Goal: Task Accomplishment & Management: Use online tool/utility

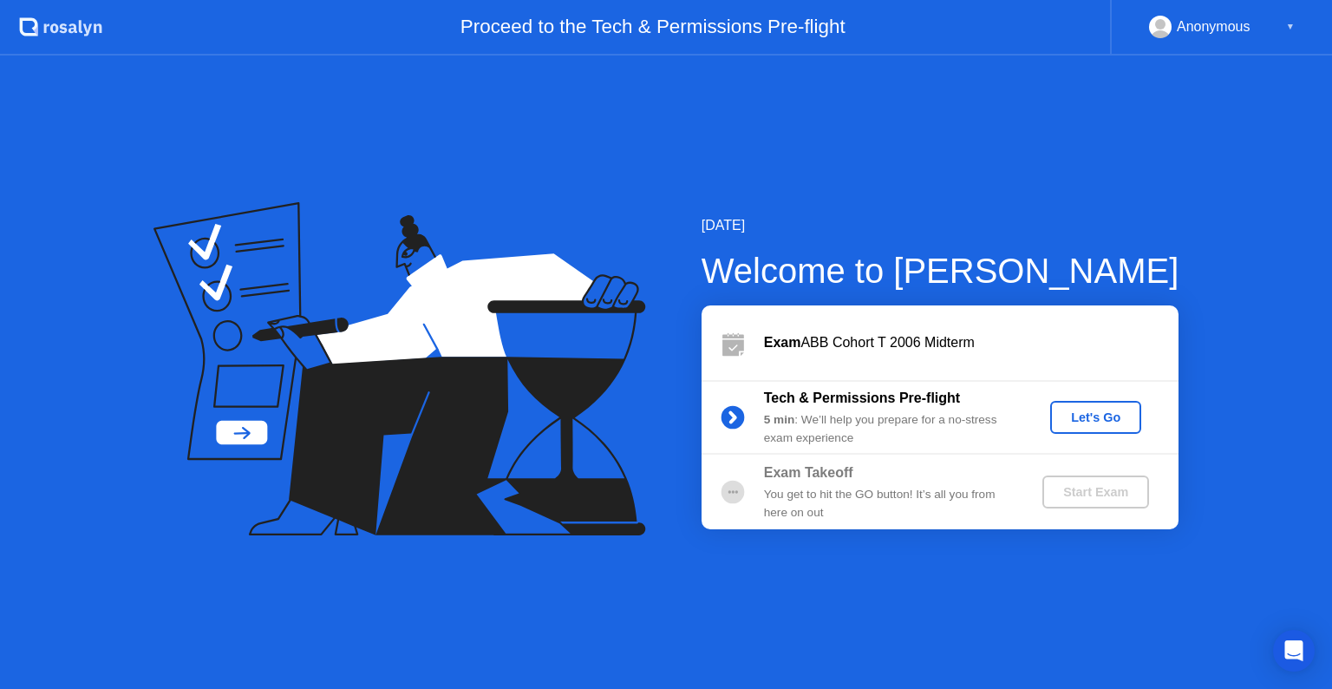
click at [1082, 416] on div "Let's Go" at bounding box center [1095, 417] width 77 height 14
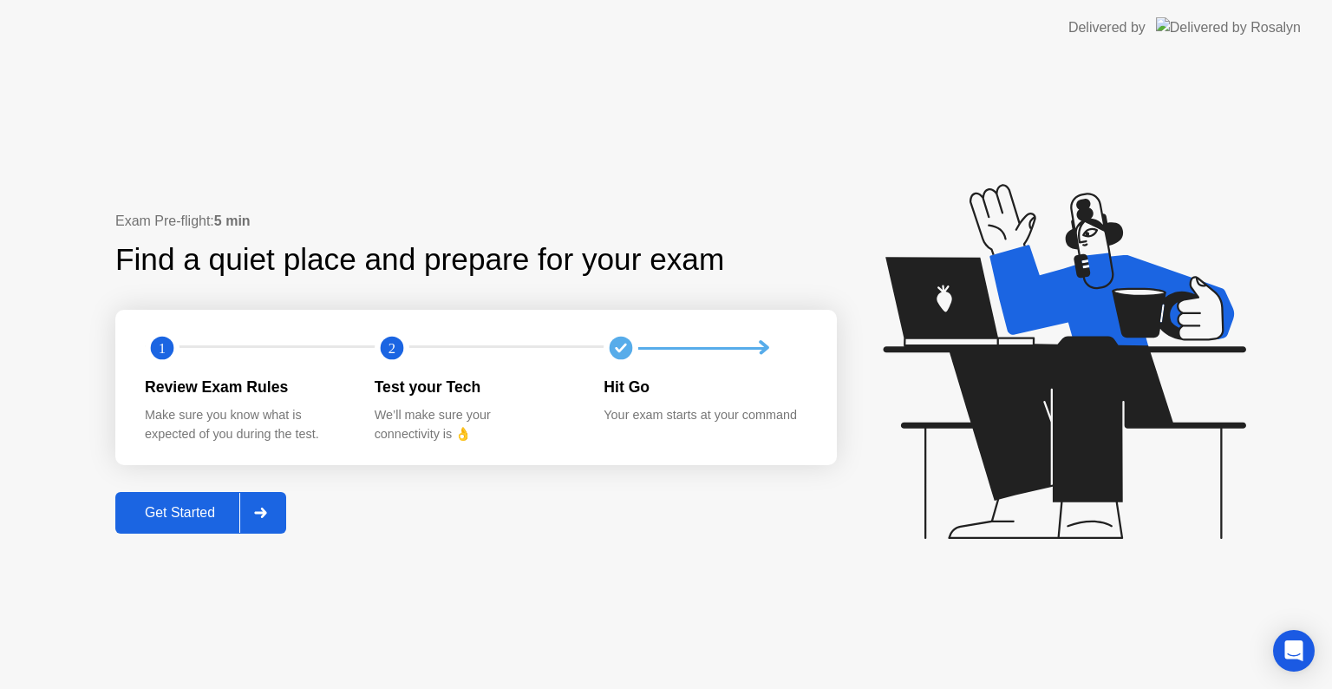
click at [198, 518] on div "Get Started" at bounding box center [180, 513] width 119 height 16
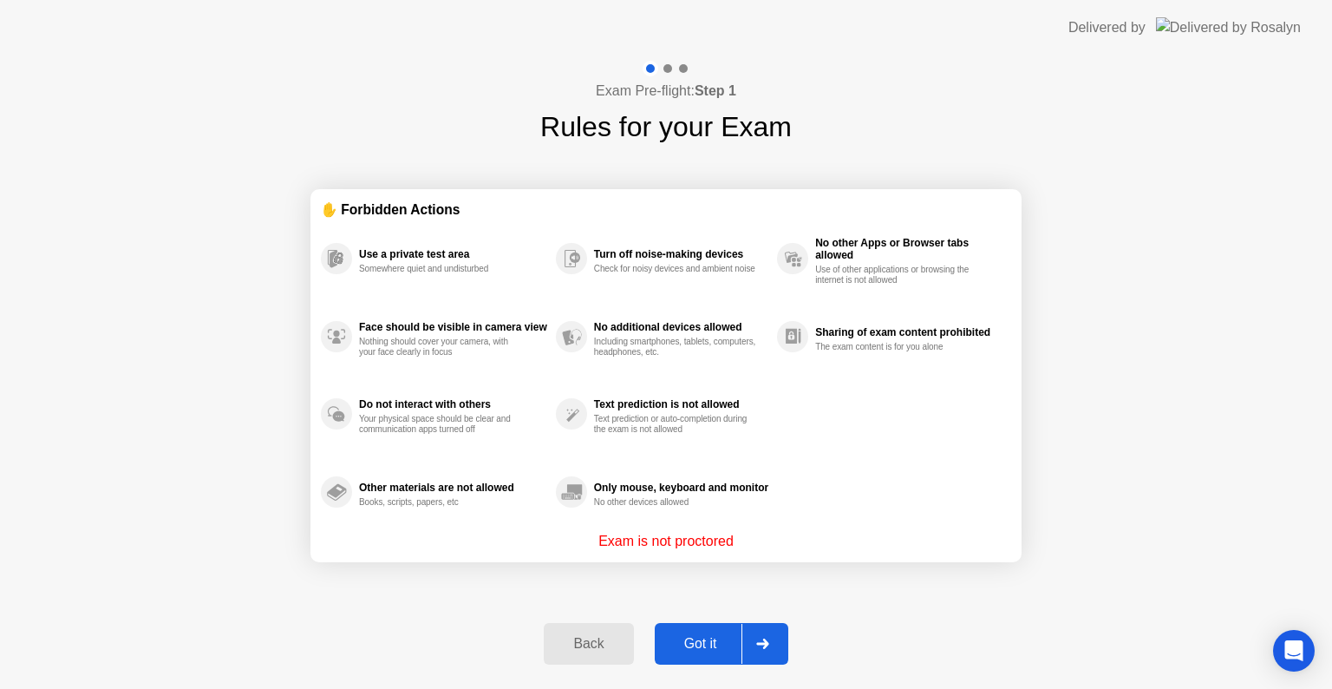
click at [708, 630] on button "Got it" at bounding box center [722, 644] width 134 height 42
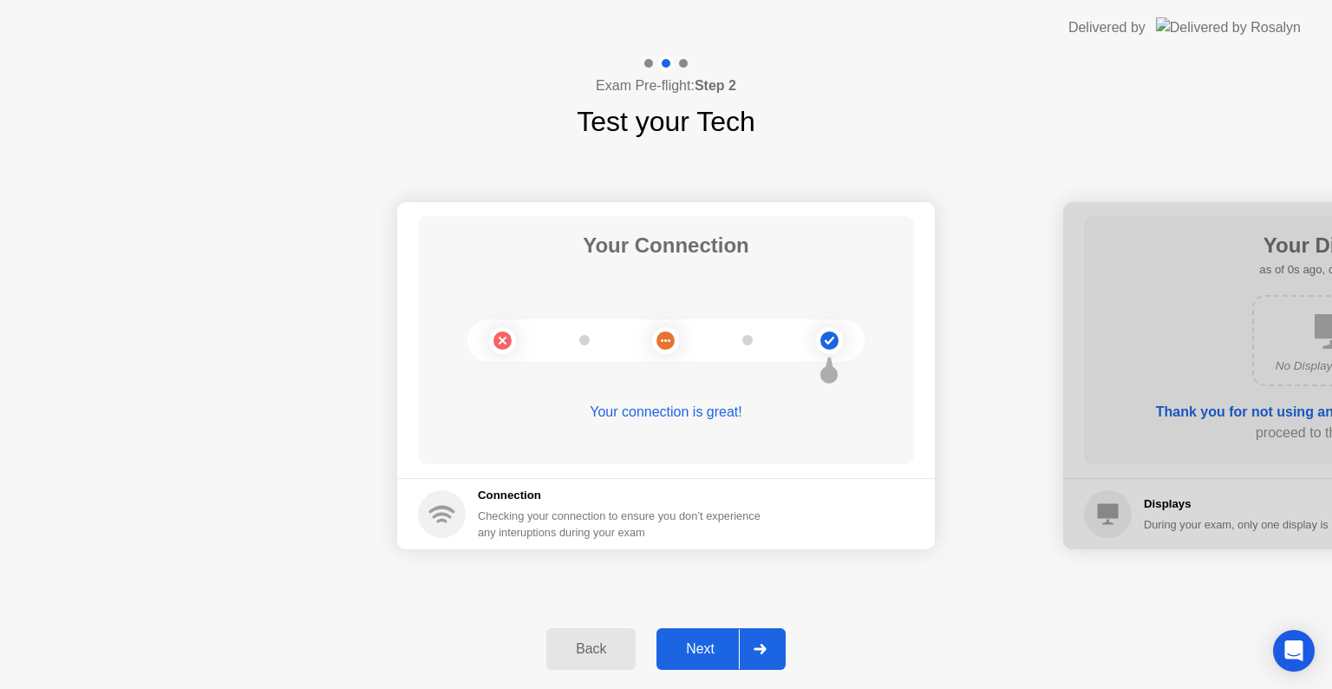
click at [701, 656] on div "Next" at bounding box center [700, 649] width 77 height 16
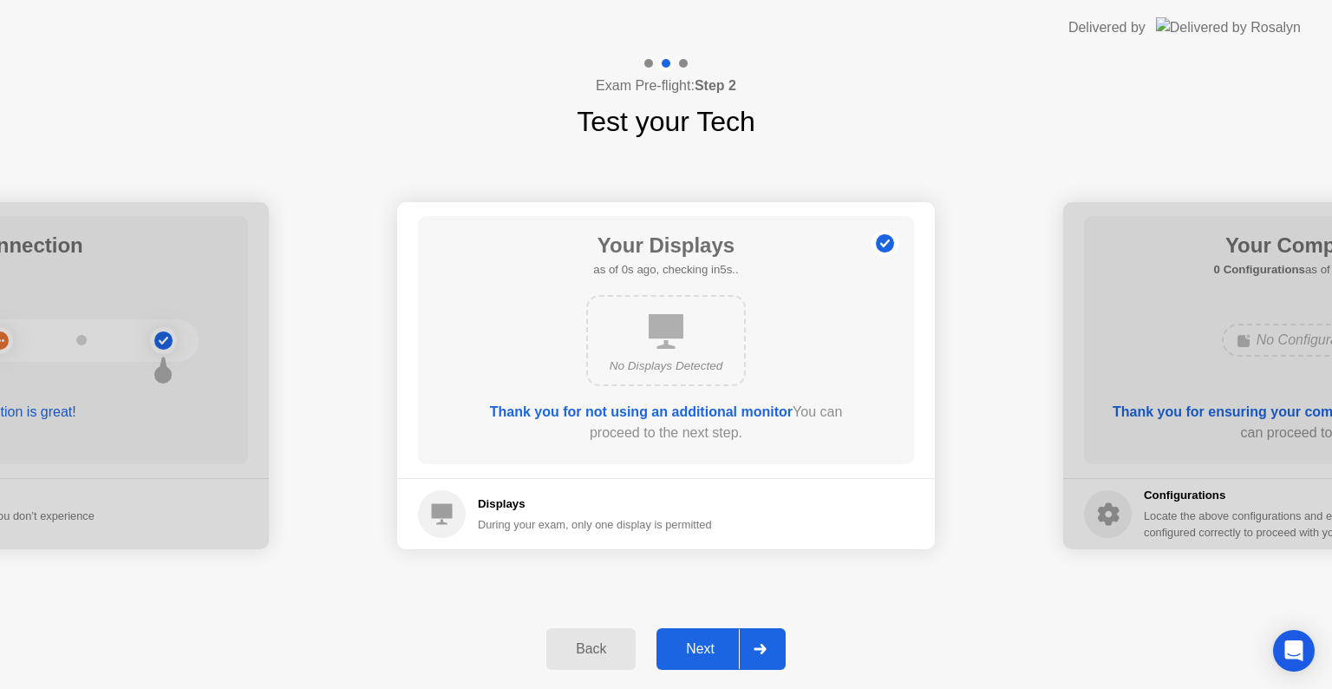
click at [701, 656] on div "Next" at bounding box center [700, 649] width 77 height 16
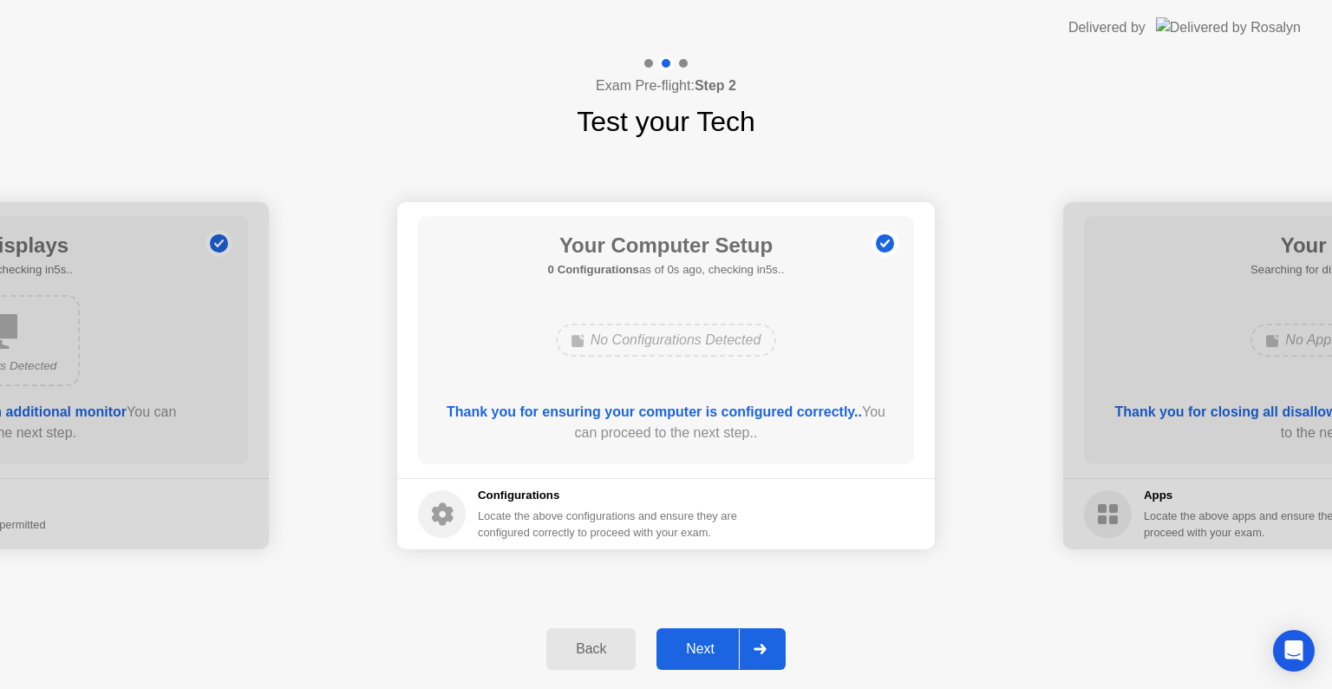
click at [701, 656] on div "Next" at bounding box center [700, 649] width 77 height 16
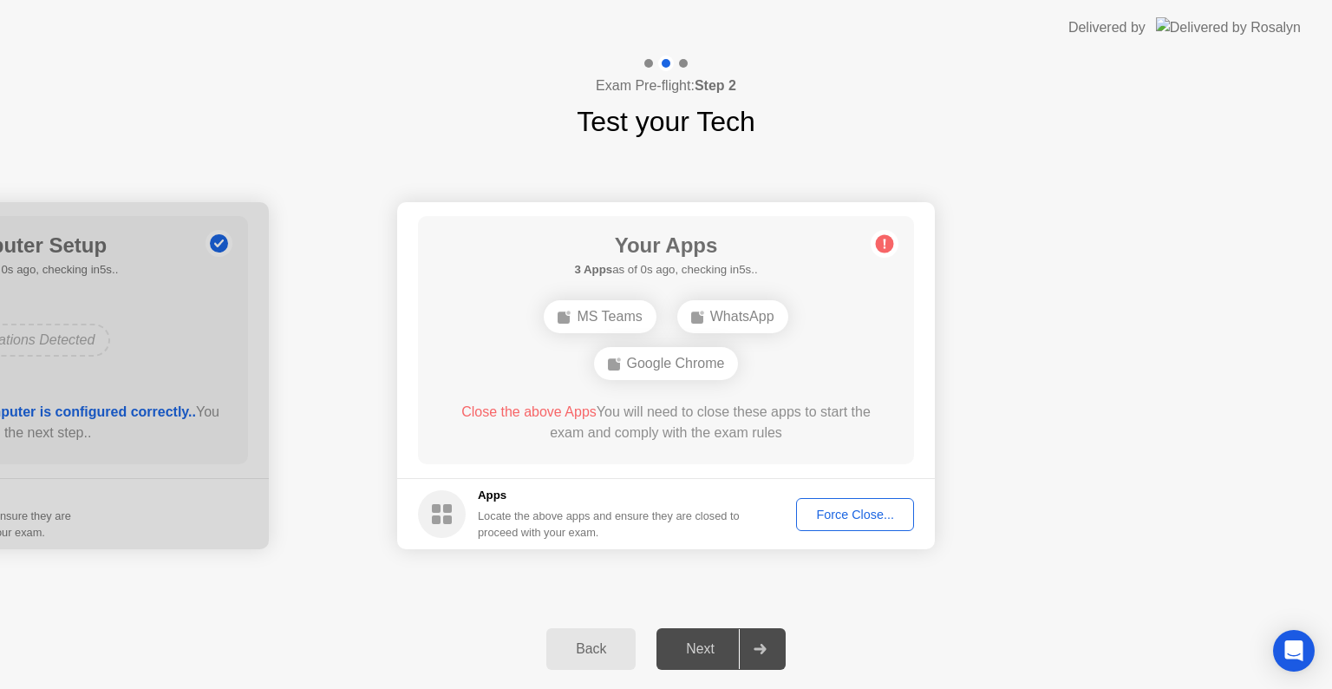
click at [701, 656] on div "Next" at bounding box center [700, 649] width 77 height 16
click at [841, 519] on div "Force Close..." at bounding box center [855, 514] width 106 height 14
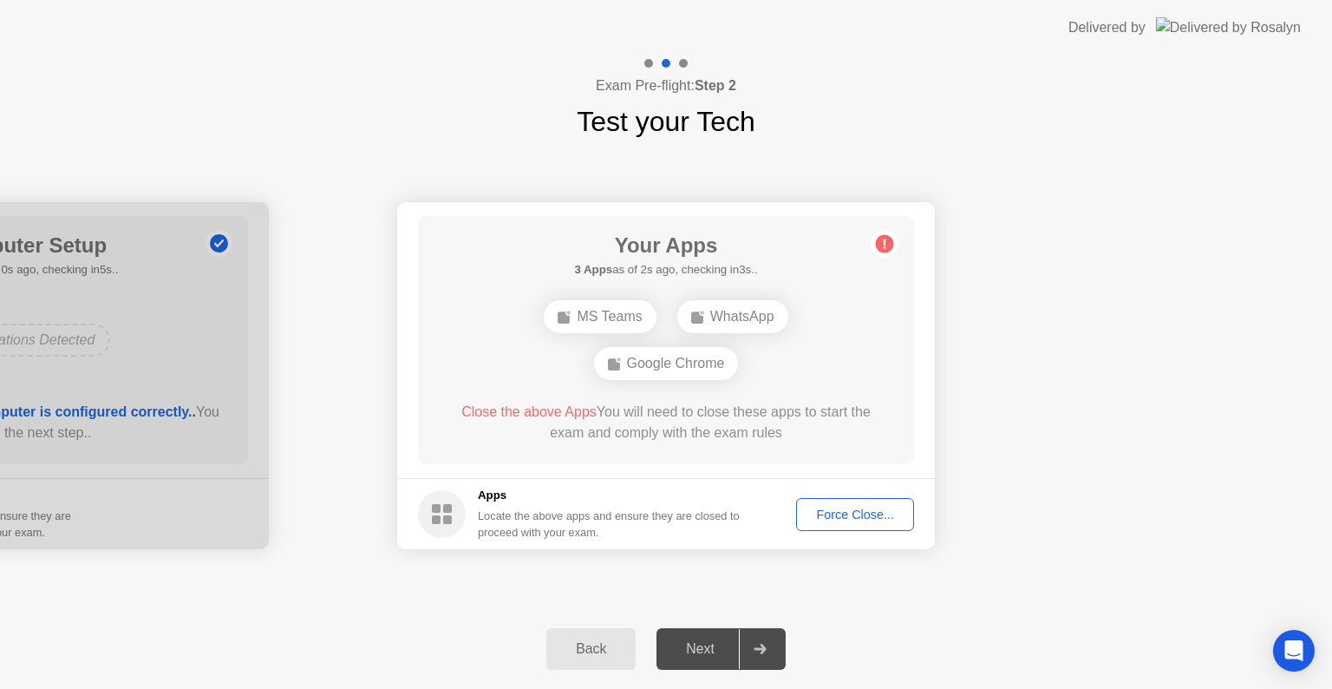
click at [698, 643] on div "Next" at bounding box center [700, 649] width 77 height 16
click at [768, 646] on div at bounding box center [760, 649] width 42 height 40
click at [831, 513] on div "Force Close..." at bounding box center [855, 514] width 106 height 14
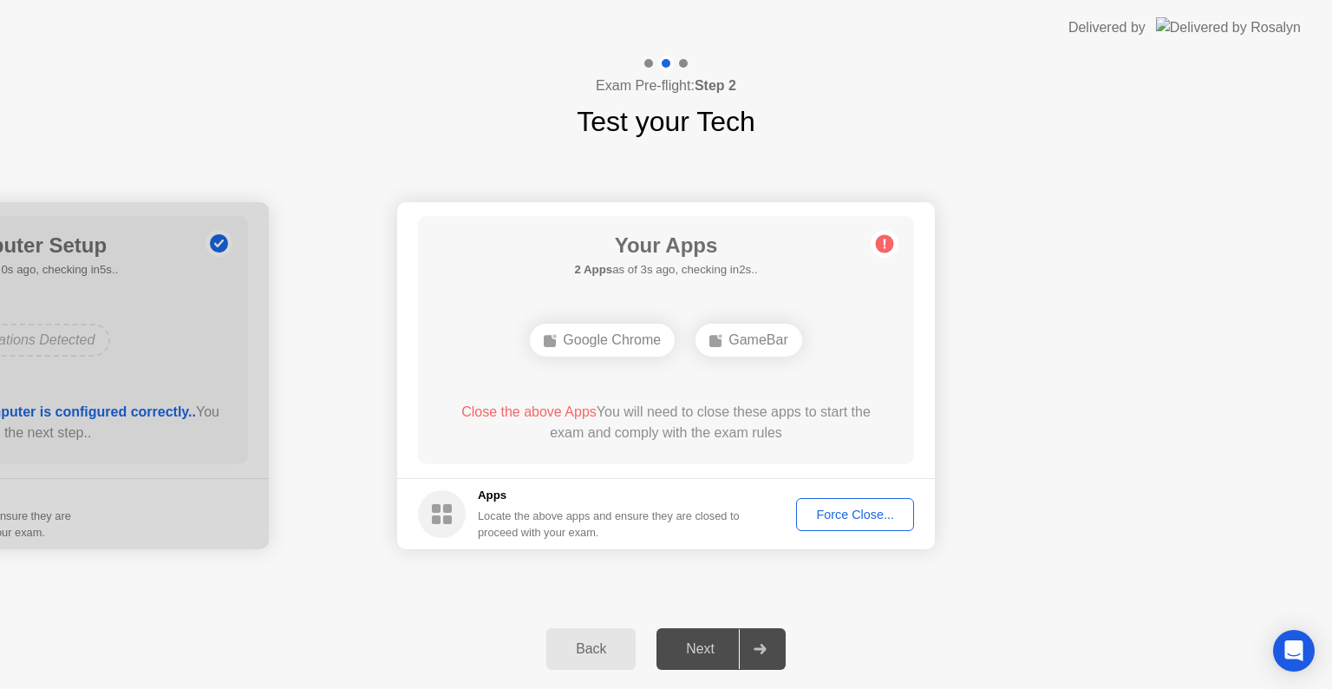
click at [705, 646] on div "Next" at bounding box center [700, 649] width 77 height 16
click at [770, 645] on div at bounding box center [760, 649] width 42 height 40
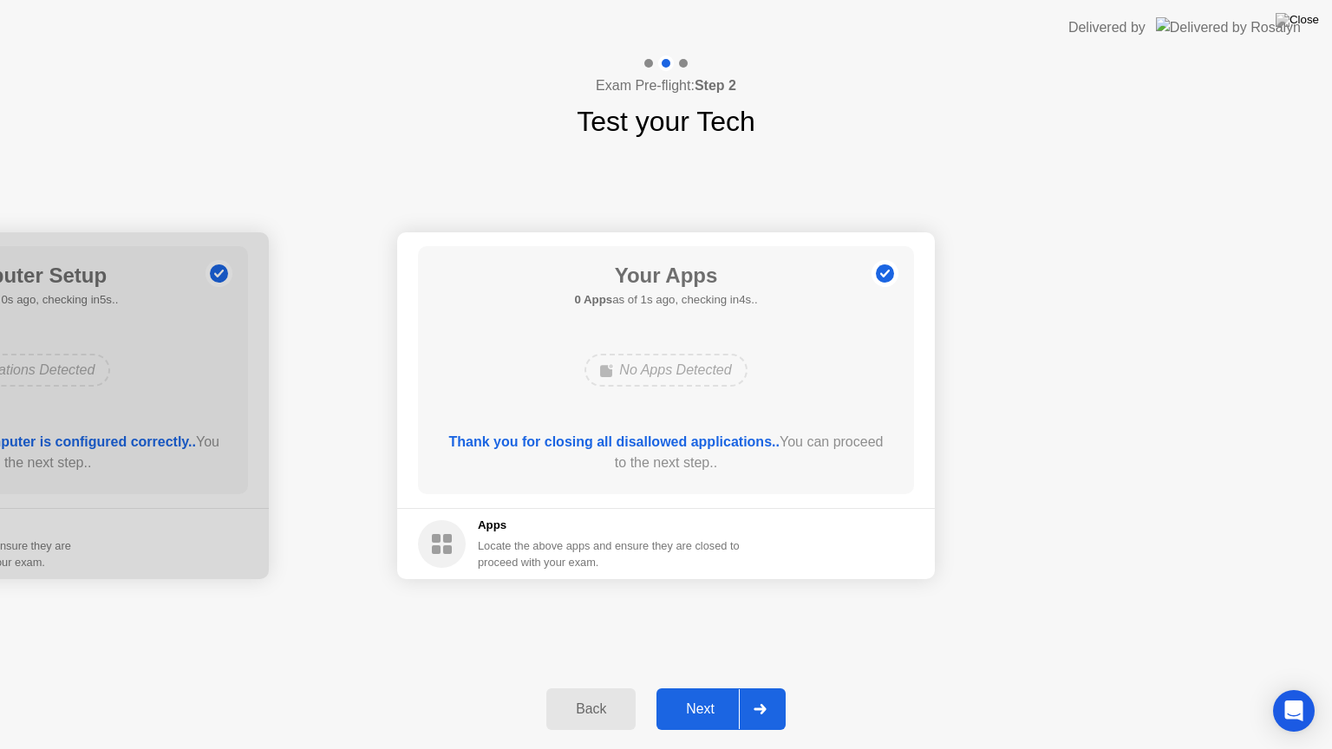
click at [717, 687] on div "Back Next" at bounding box center [666, 709] width 1332 height 80
click at [714, 688] on div "Next" at bounding box center [700, 710] width 77 height 16
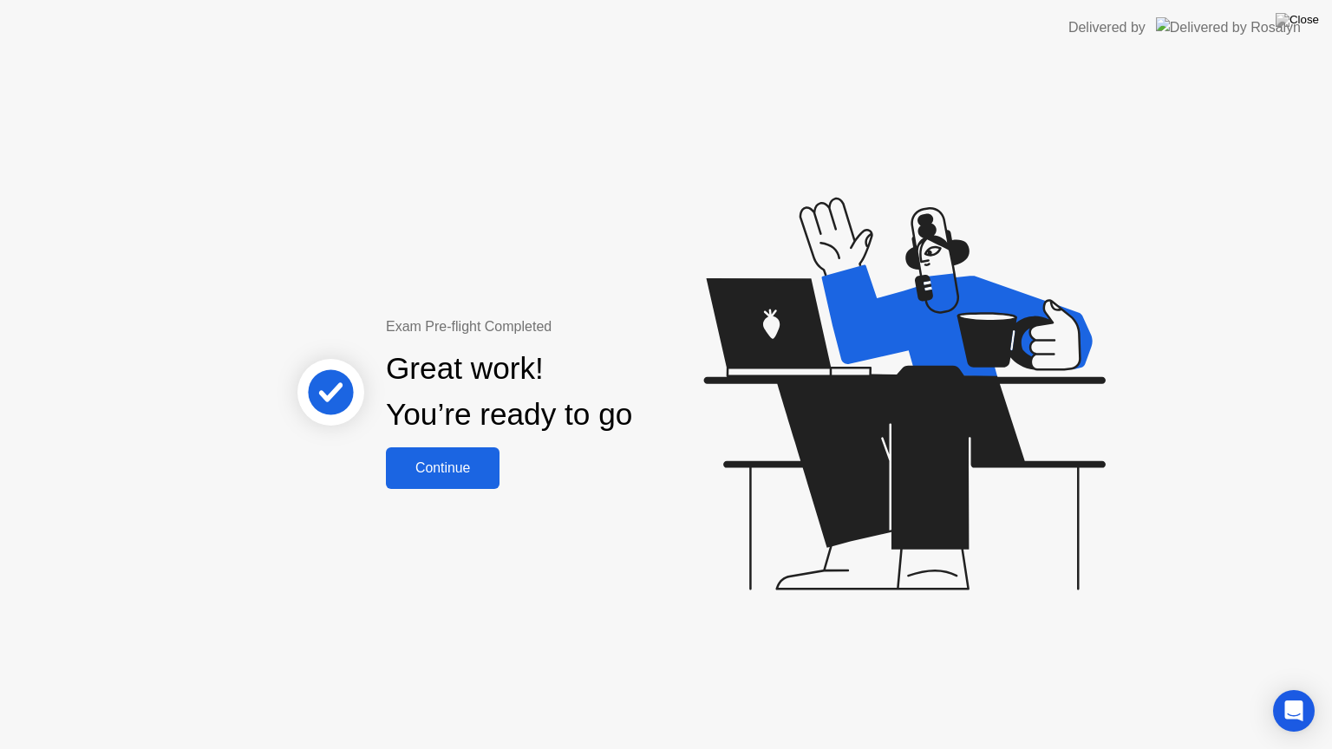
click at [483, 480] on button "Continue" at bounding box center [443, 468] width 114 height 42
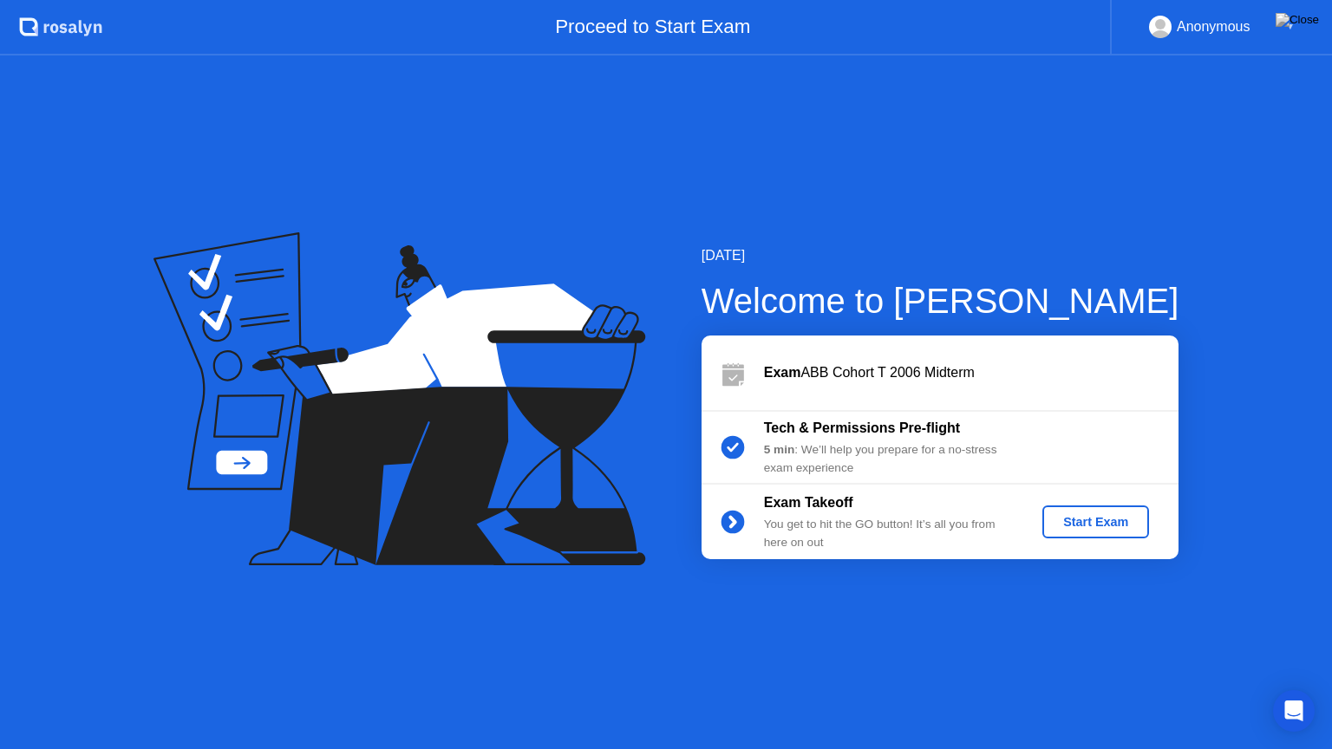
click at [1083, 519] on div "Start Exam" at bounding box center [1095, 522] width 93 height 14
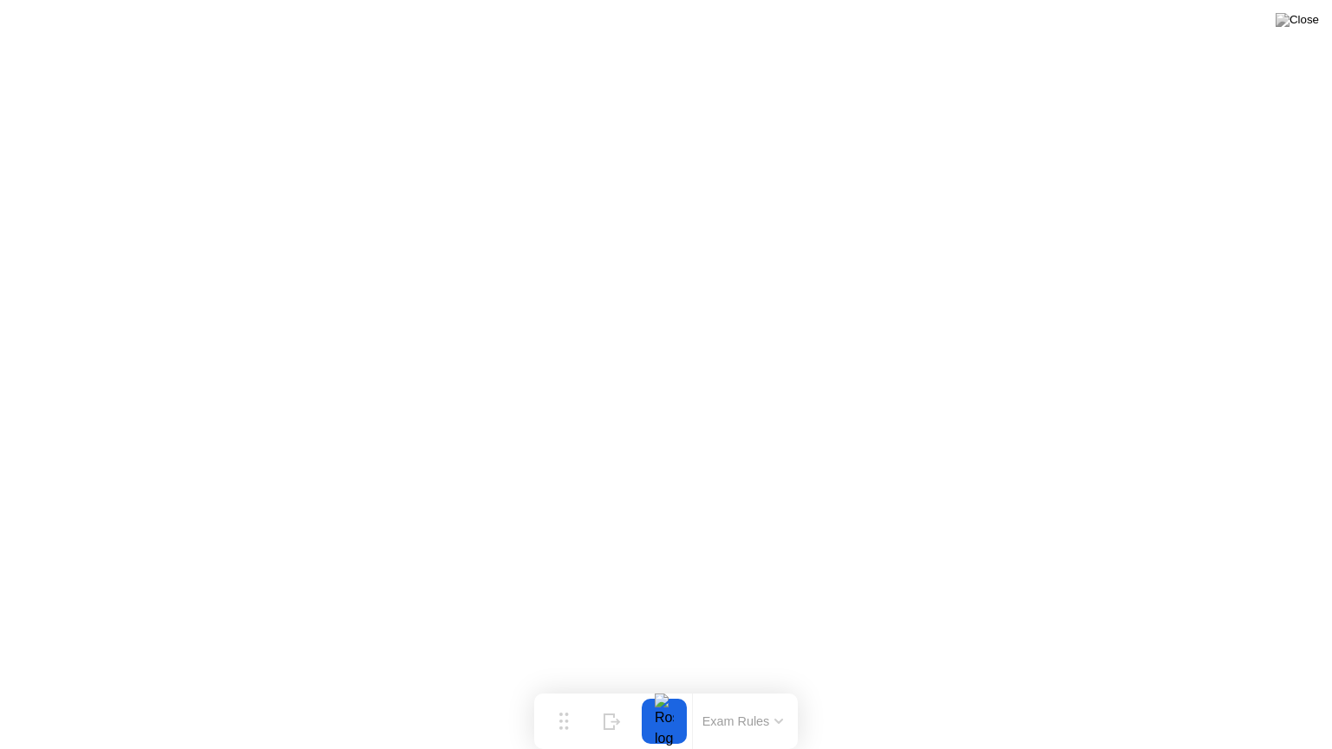
click at [1300, 31] on button at bounding box center [1297, 20] width 52 height 23
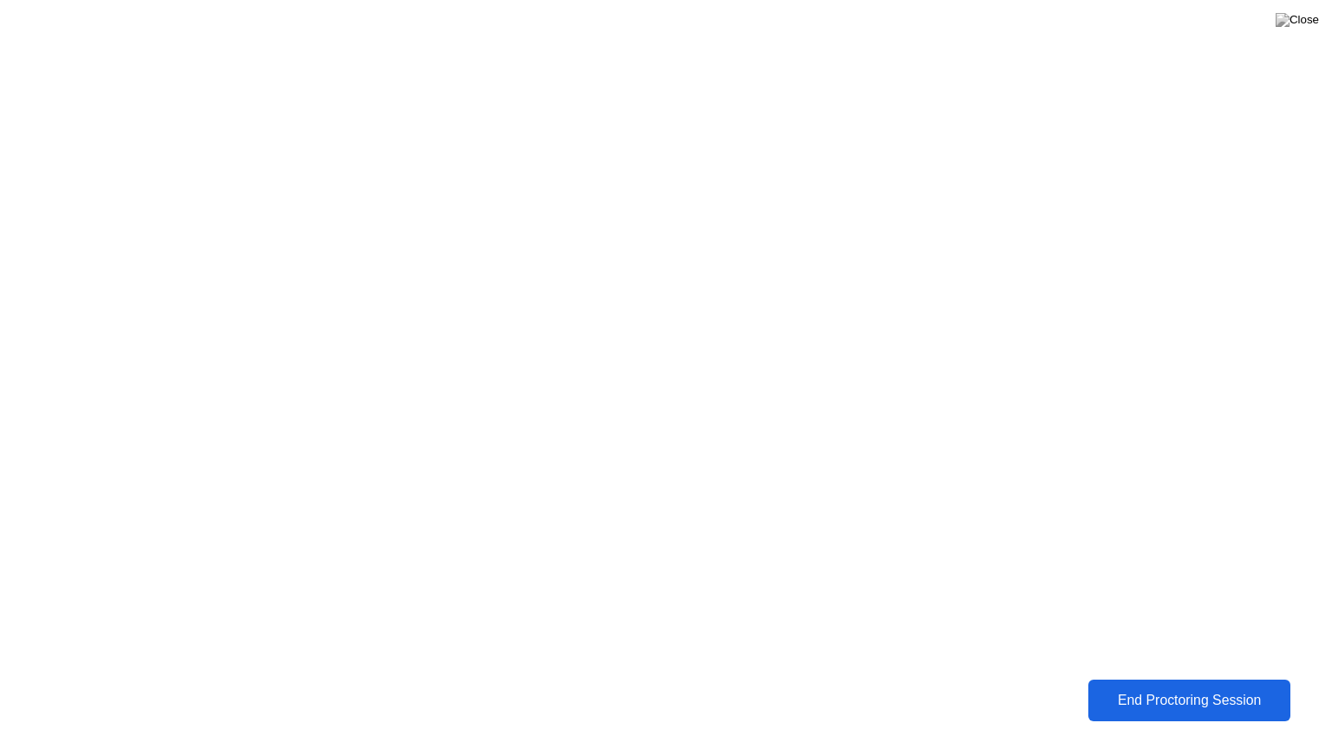
click at [1101, 688] on div "End Proctoring Session" at bounding box center [1189, 701] width 193 height 16
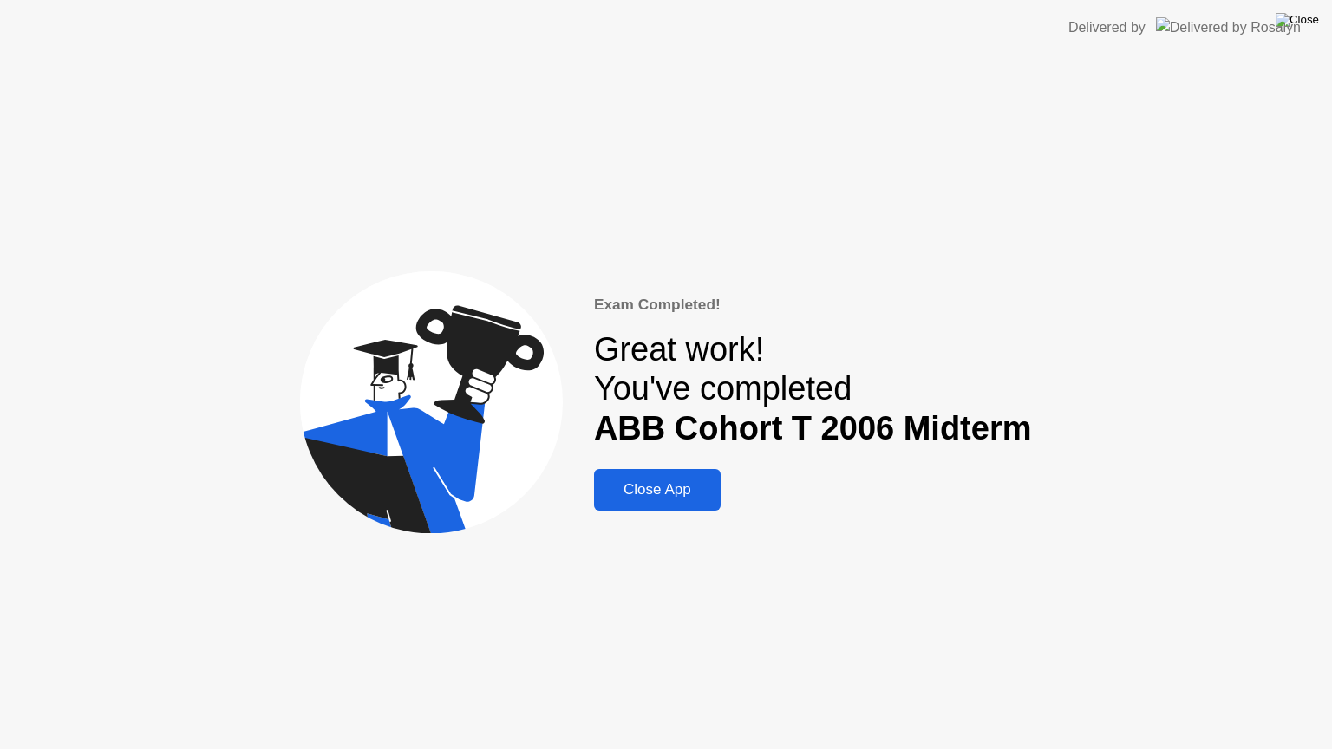
click at [1316, 15] on img at bounding box center [1297, 20] width 43 height 14
